Goal: Check status: Check status

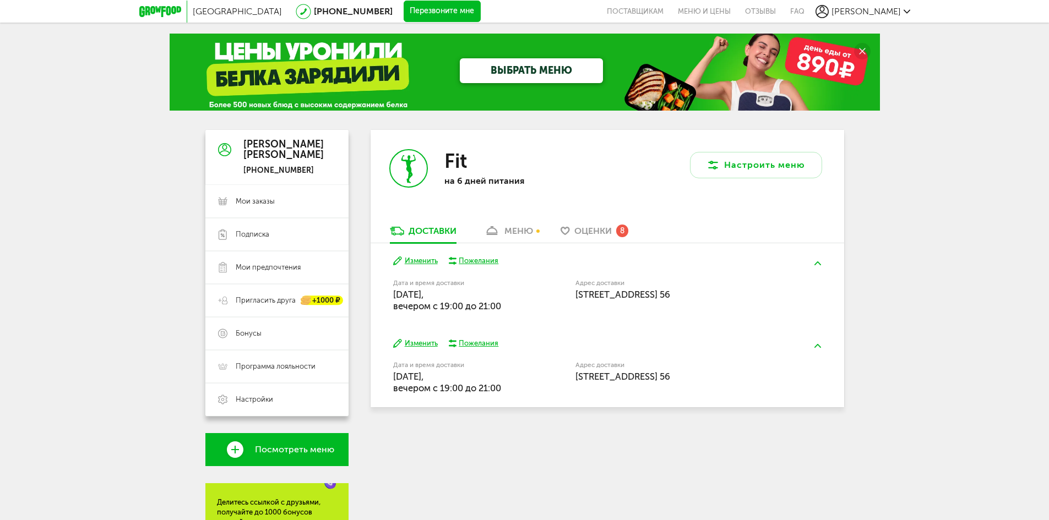
click at [588, 227] on span "Оценки" at bounding box center [592, 231] width 37 height 10
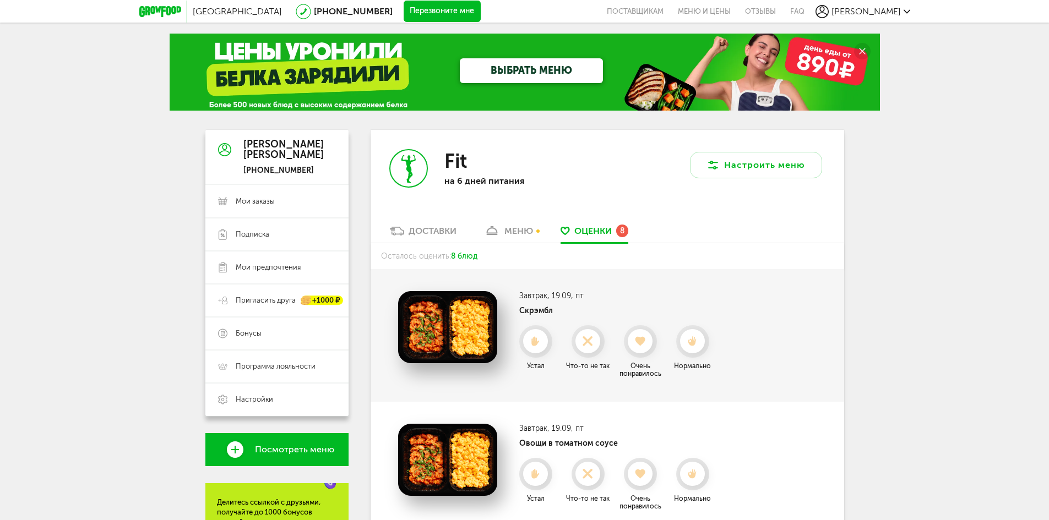
click at [506, 231] on div "меню" at bounding box center [518, 231] width 29 height 10
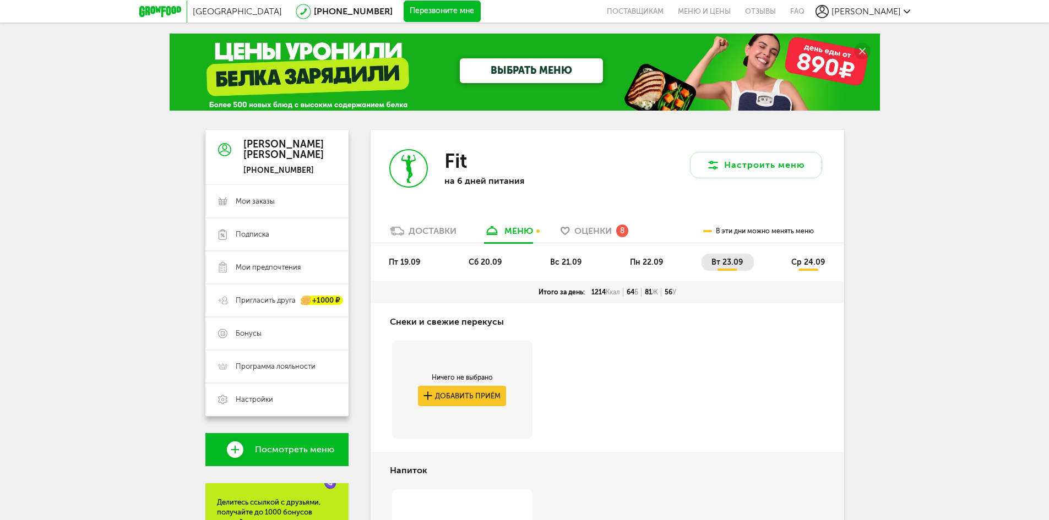
click at [413, 231] on div "Доставки" at bounding box center [432, 231] width 48 height 10
